Goal: Check status: Check status

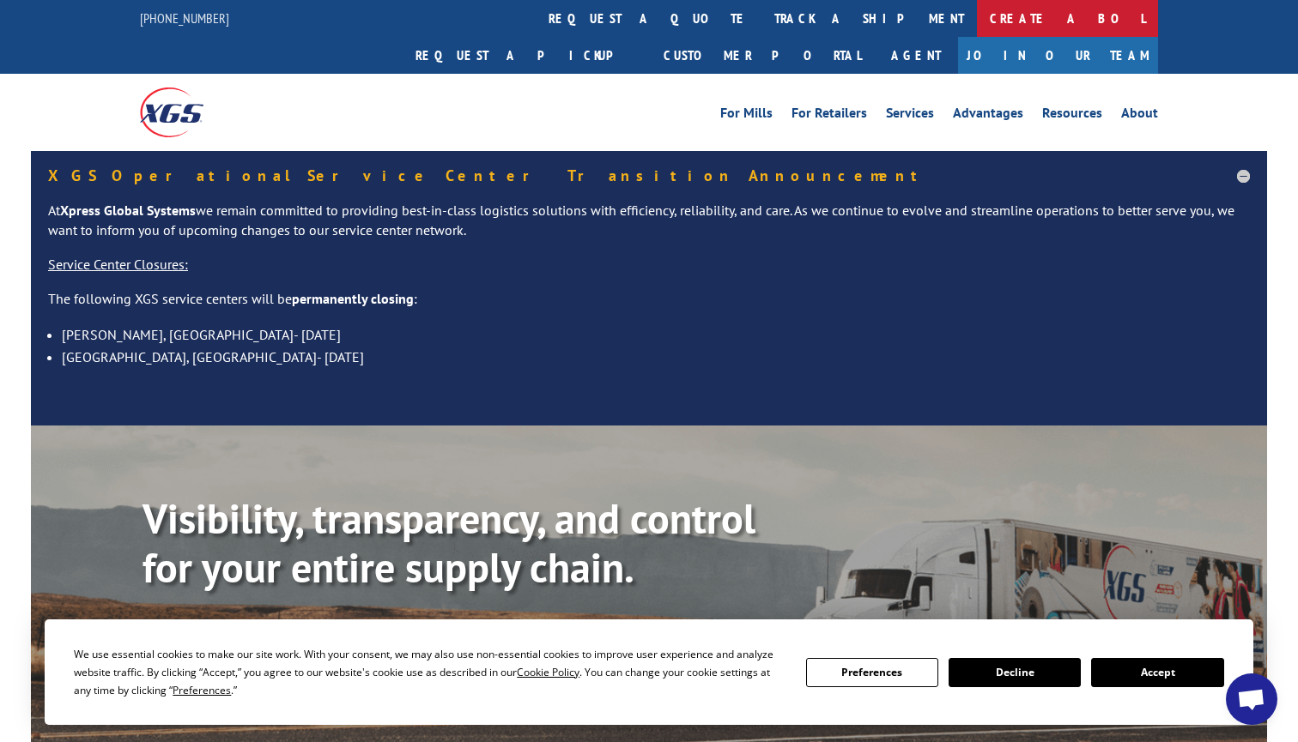
click at [977, 24] on link "Create a BOL" at bounding box center [1067, 18] width 181 height 37
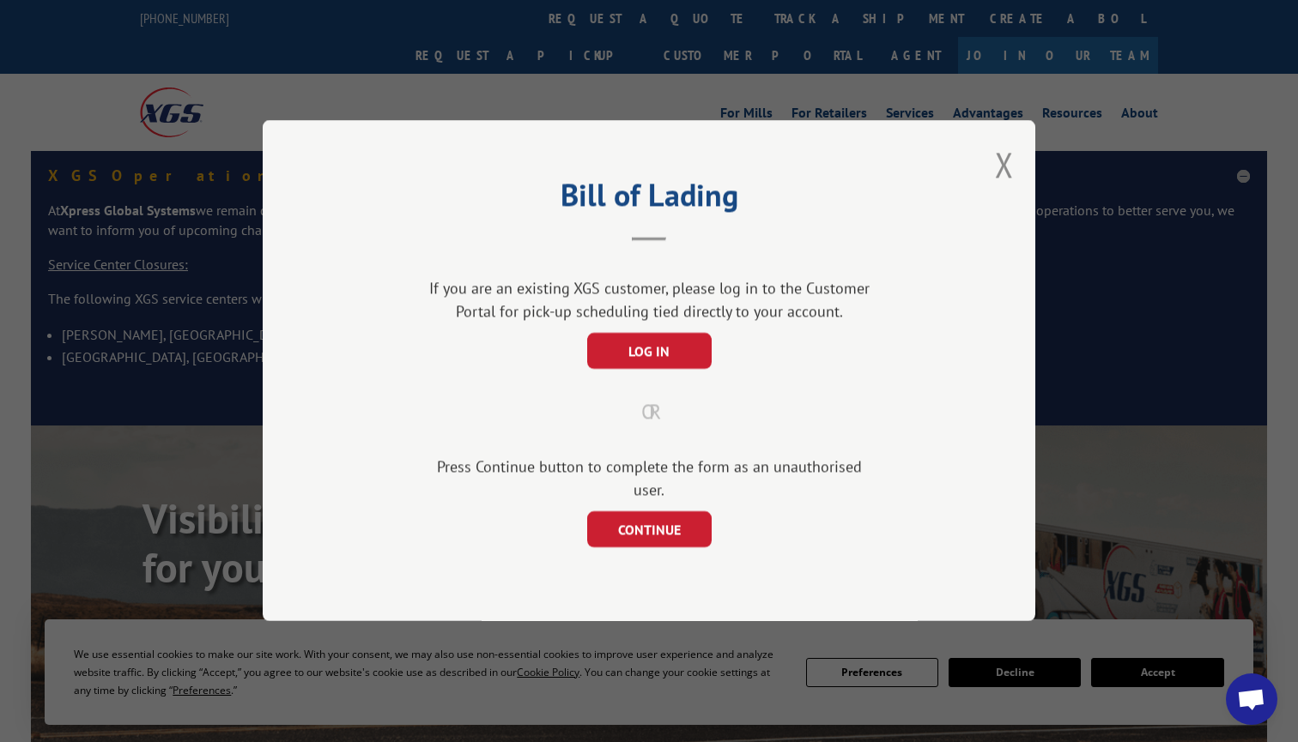
click at [1020, 137] on div "Bill of Lading If you are an existing XGS customer, please log in to the Custom…" at bounding box center [649, 370] width 772 height 501
click at [1011, 150] on div "Bill of Lading If you are an existing XGS customer, please log in to the Custom…" at bounding box center [649, 370] width 772 height 501
click at [1009, 184] on button "Close modal" at bounding box center [1004, 164] width 19 height 45
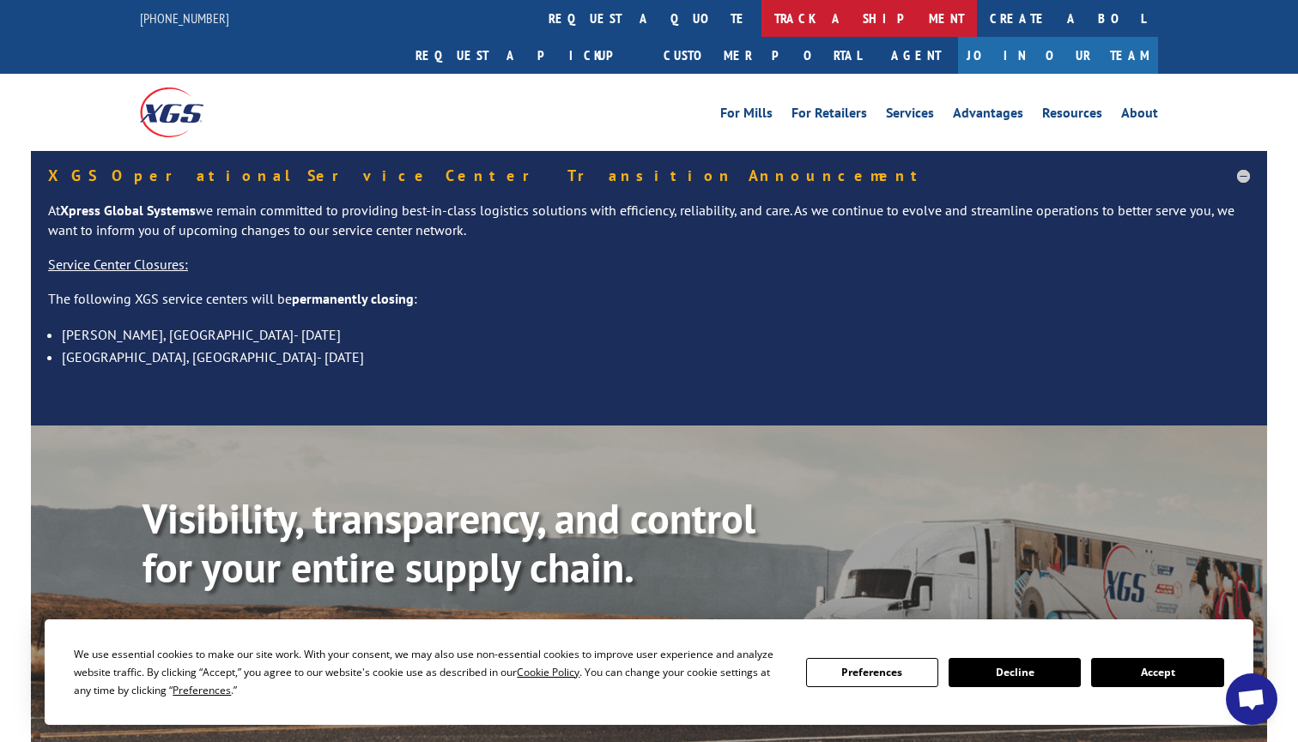
click at [761, 15] on link "track a shipment" at bounding box center [868, 18] width 215 height 37
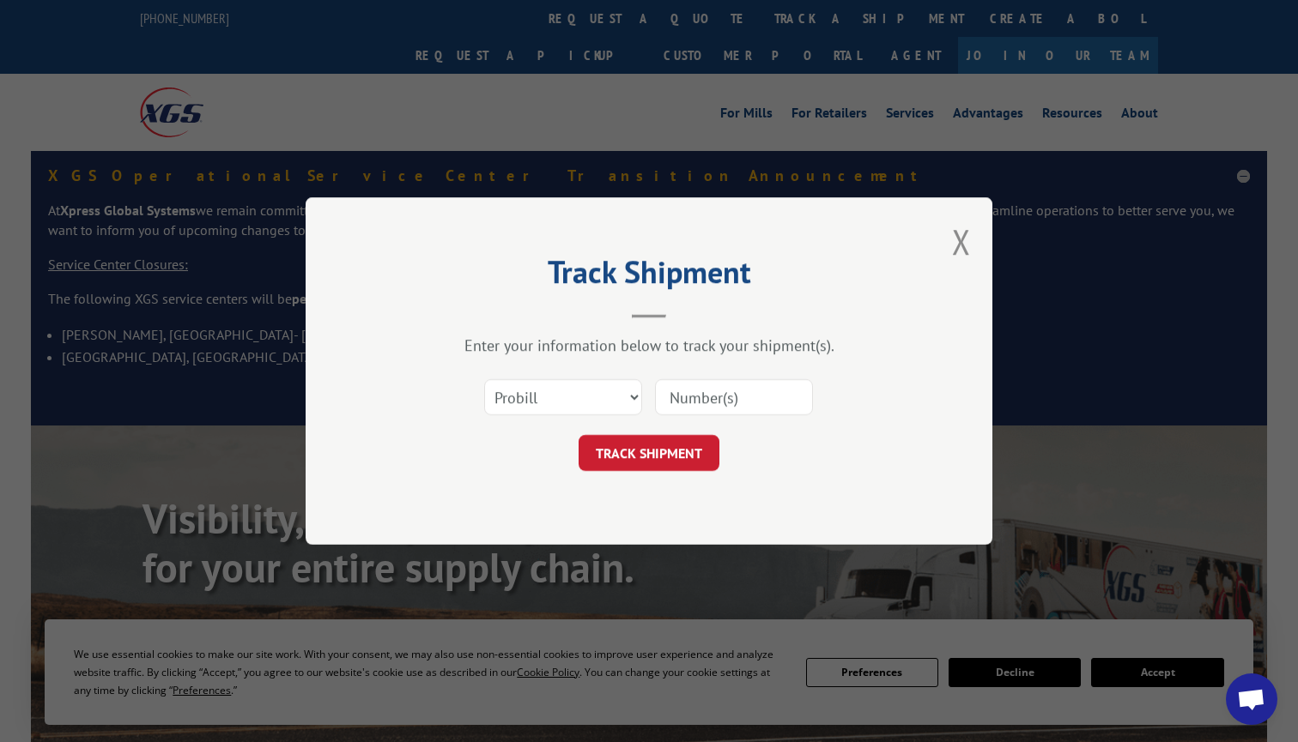
click at [693, 401] on input at bounding box center [734, 397] width 158 height 36
paste input "17207730"
type input "17207730"
click at [668, 448] on button "TRACK SHIPMENT" at bounding box center [648, 453] width 141 height 36
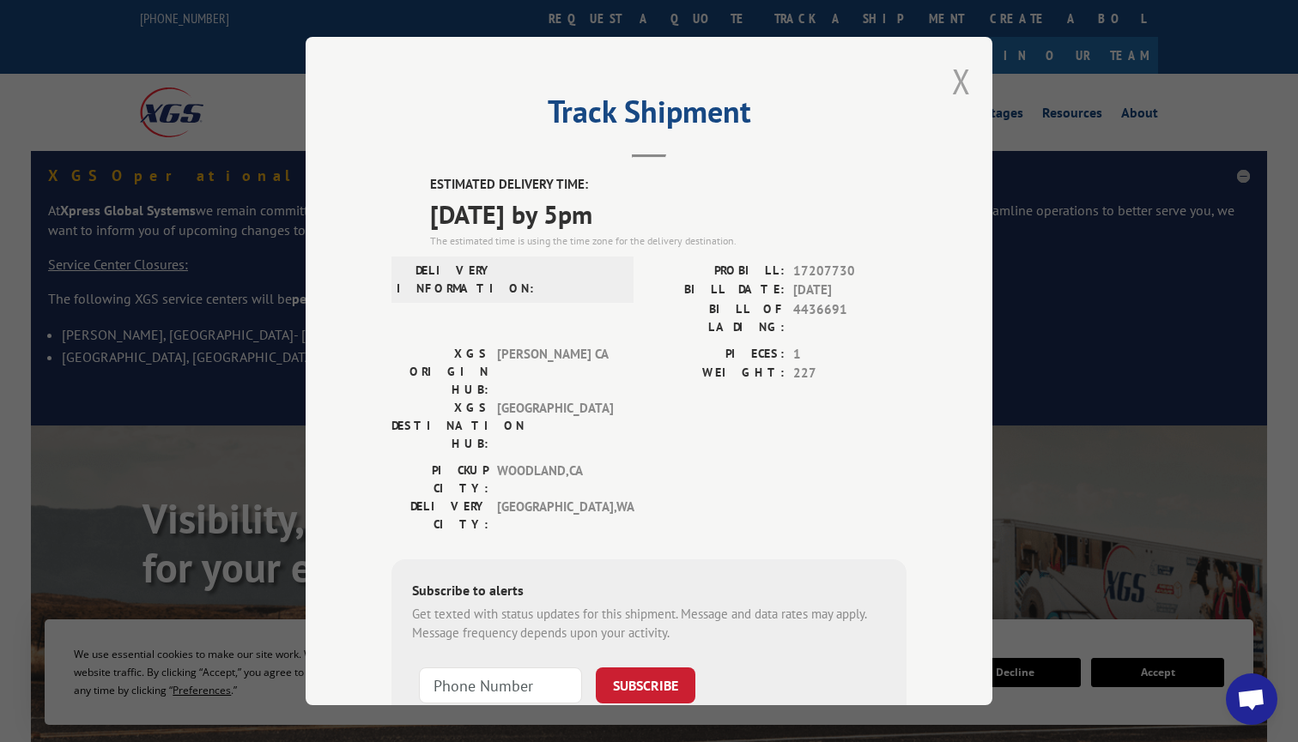
click at [957, 99] on button "Close modal" at bounding box center [961, 80] width 19 height 45
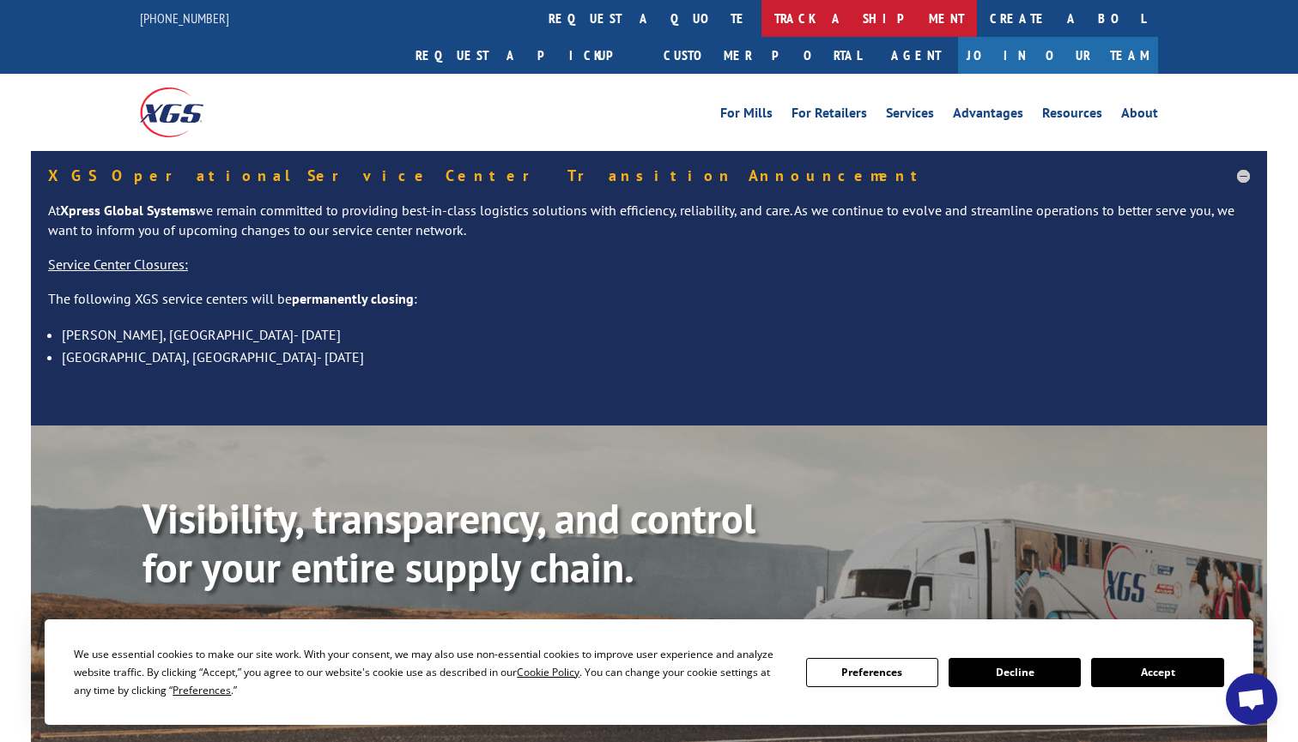
click at [761, 31] on link "track a shipment" at bounding box center [868, 18] width 215 height 37
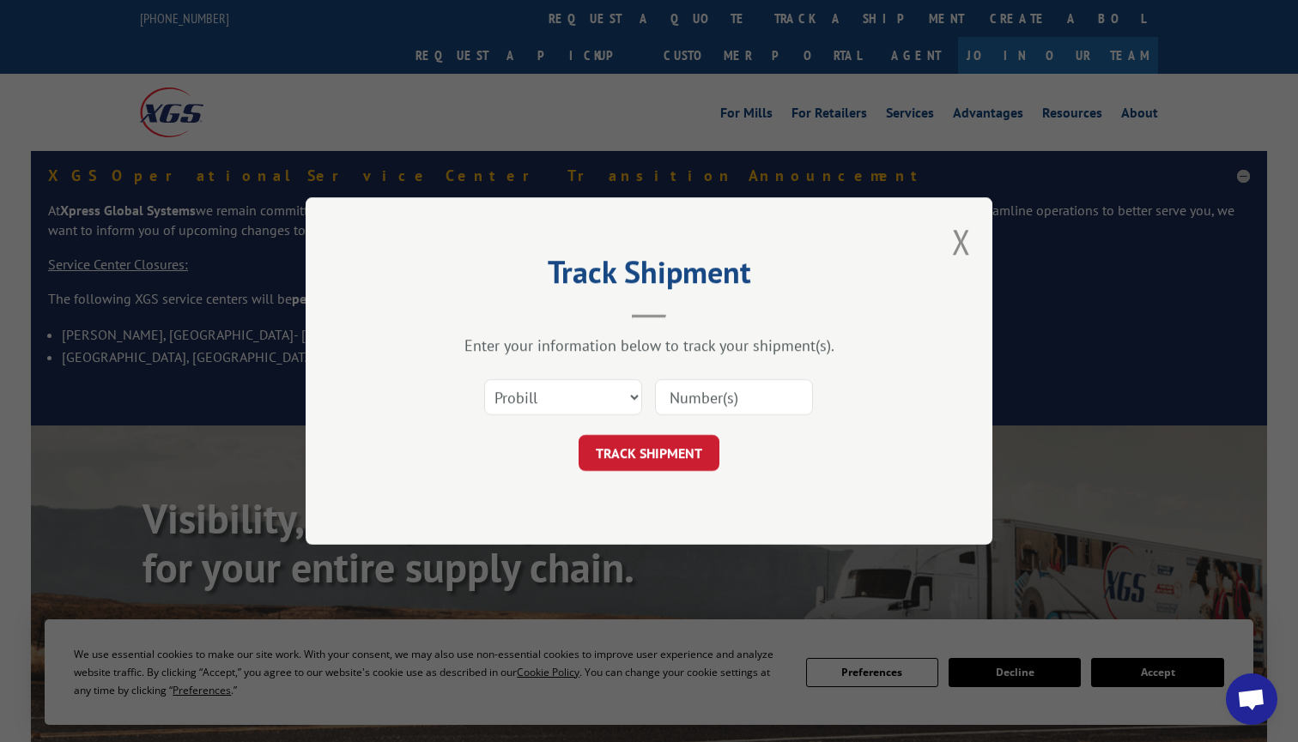
click at [704, 382] on input at bounding box center [734, 397] width 158 height 36
paste input "17207802"
type input "17207802"
click at [679, 463] on button "TRACK SHIPMENT" at bounding box center [648, 453] width 141 height 36
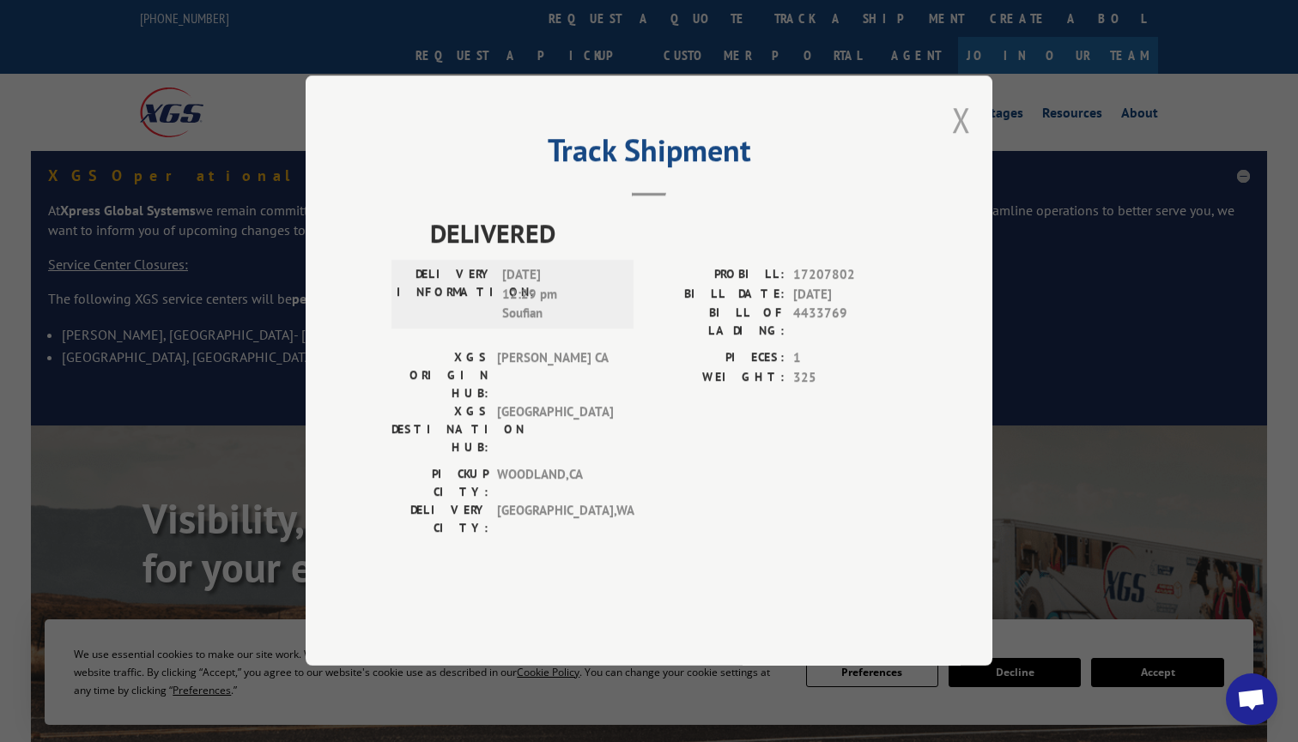
click at [961, 142] on button "Close modal" at bounding box center [961, 119] width 19 height 45
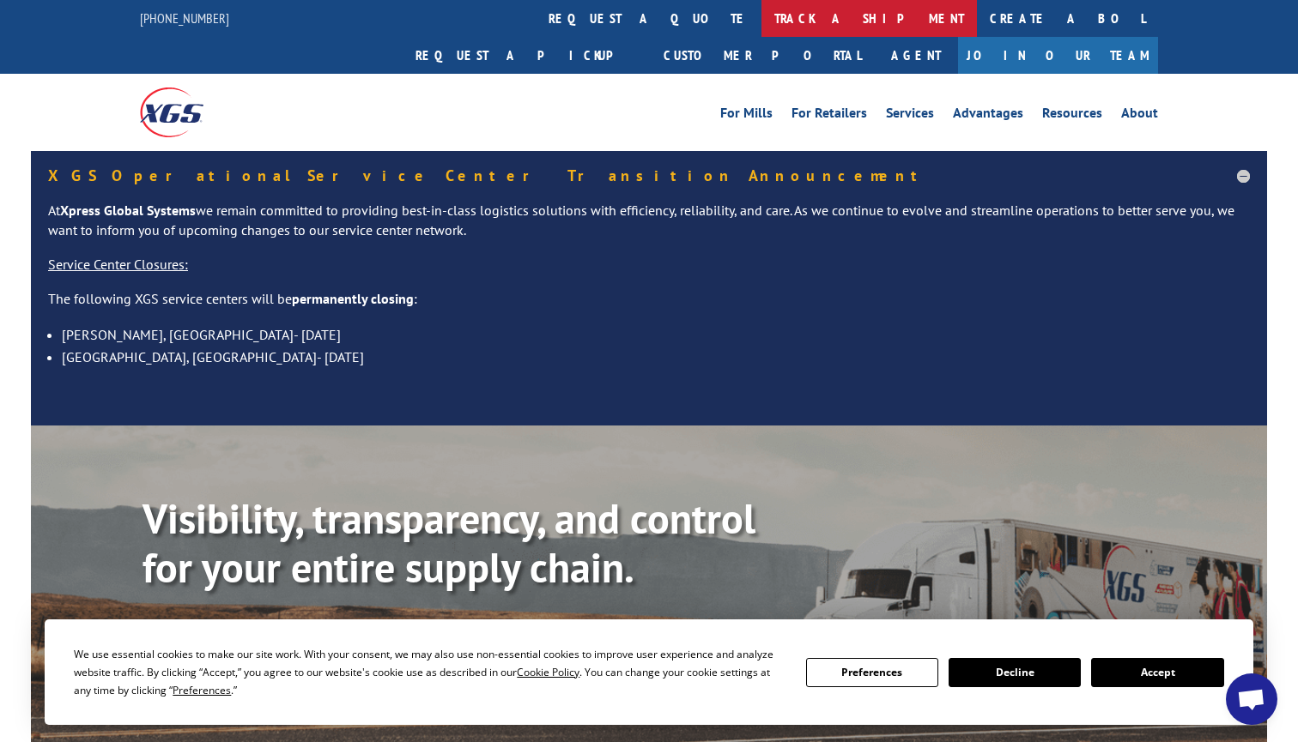
scroll to position [-1, 0]
click at [761, 10] on link "track a shipment" at bounding box center [868, 18] width 215 height 37
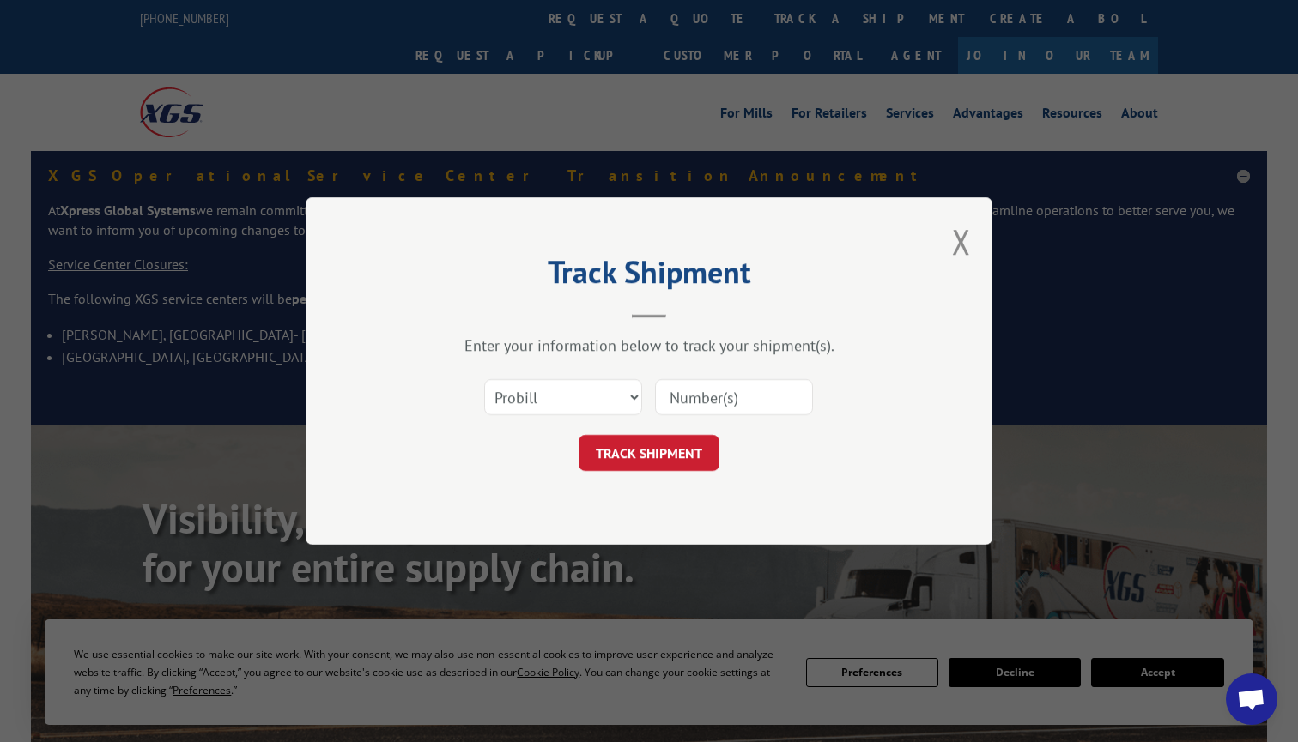
click at [673, 382] on input at bounding box center [734, 397] width 158 height 36
paste input "17207730"
type input "17207730"
click at [676, 449] on button "TRACK SHIPMENT" at bounding box center [648, 453] width 141 height 36
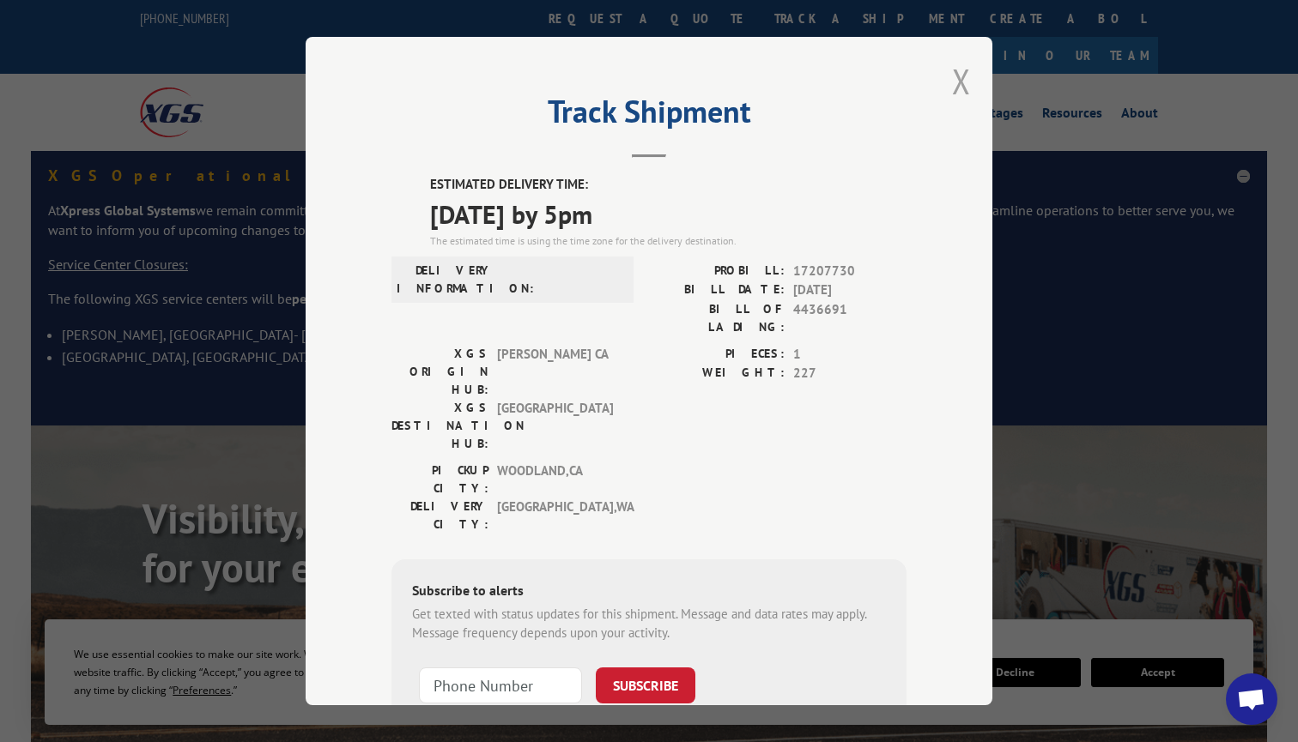
click at [961, 76] on button "Close modal" at bounding box center [961, 80] width 19 height 45
